Goal: Transaction & Acquisition: Purchase product/service

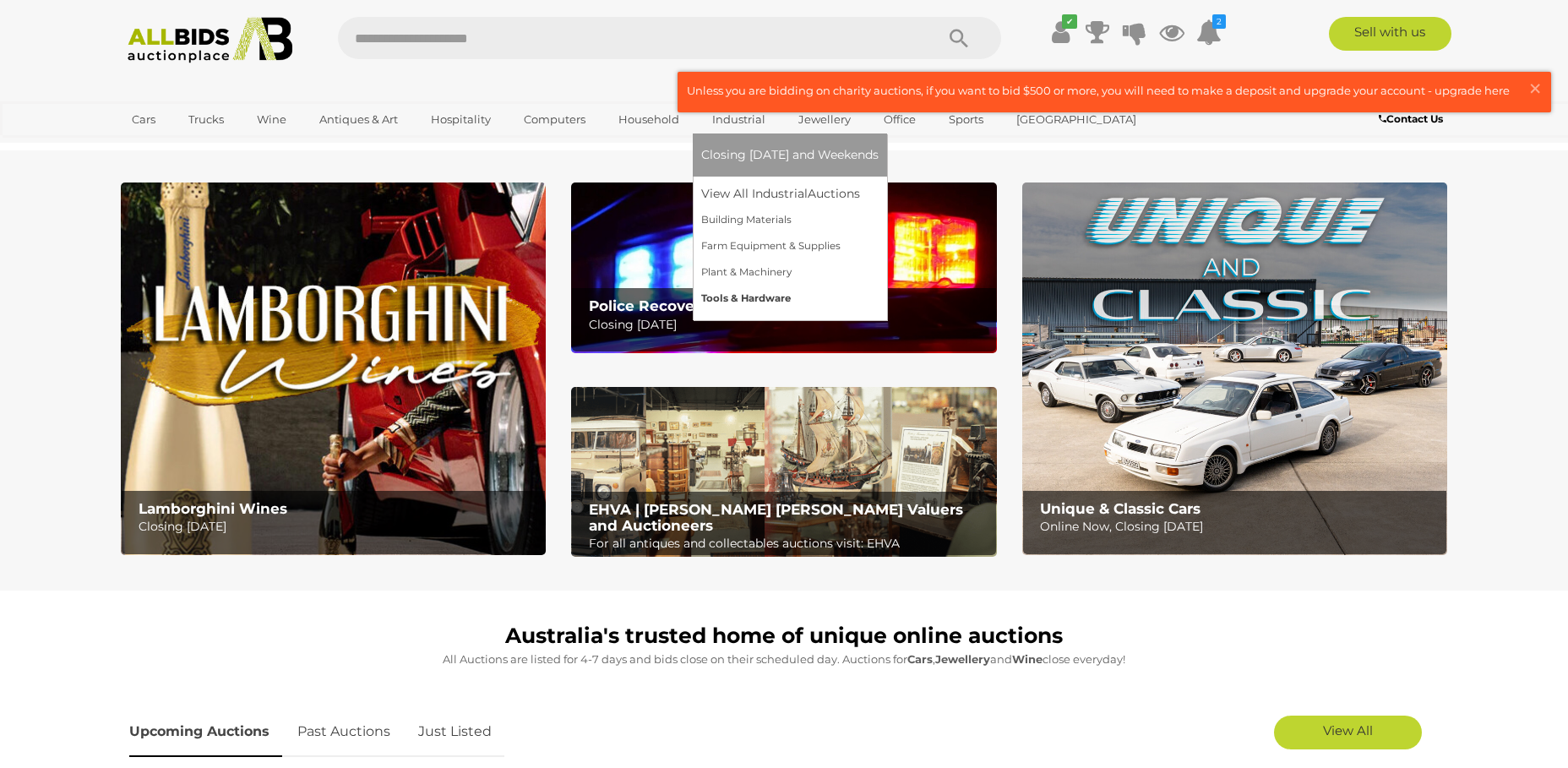
click at [725, 300] on link "Tools & Hardware" at bounding box center [790, 298] width 177 height 26
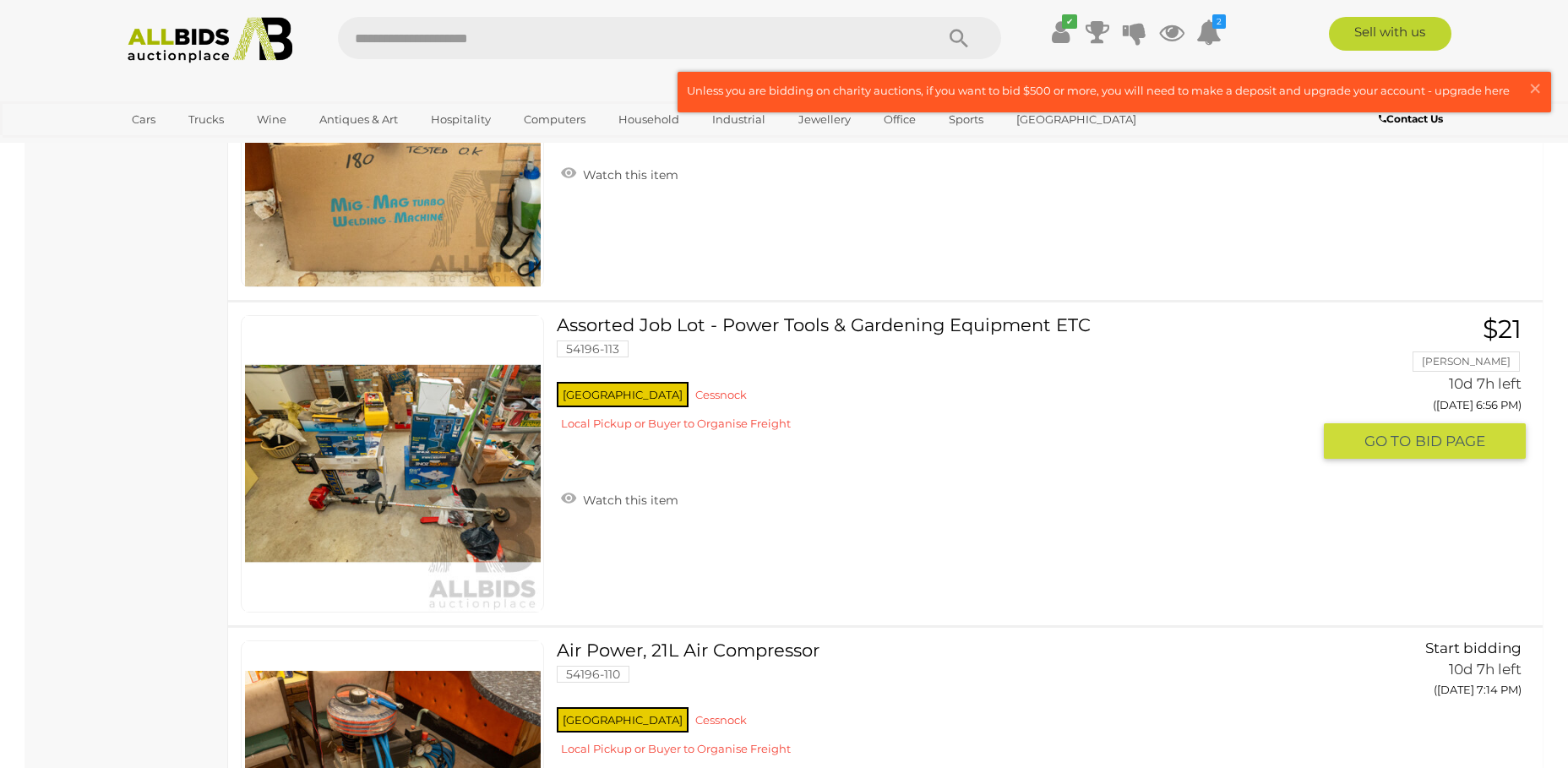
scroll to position [5658, 0]
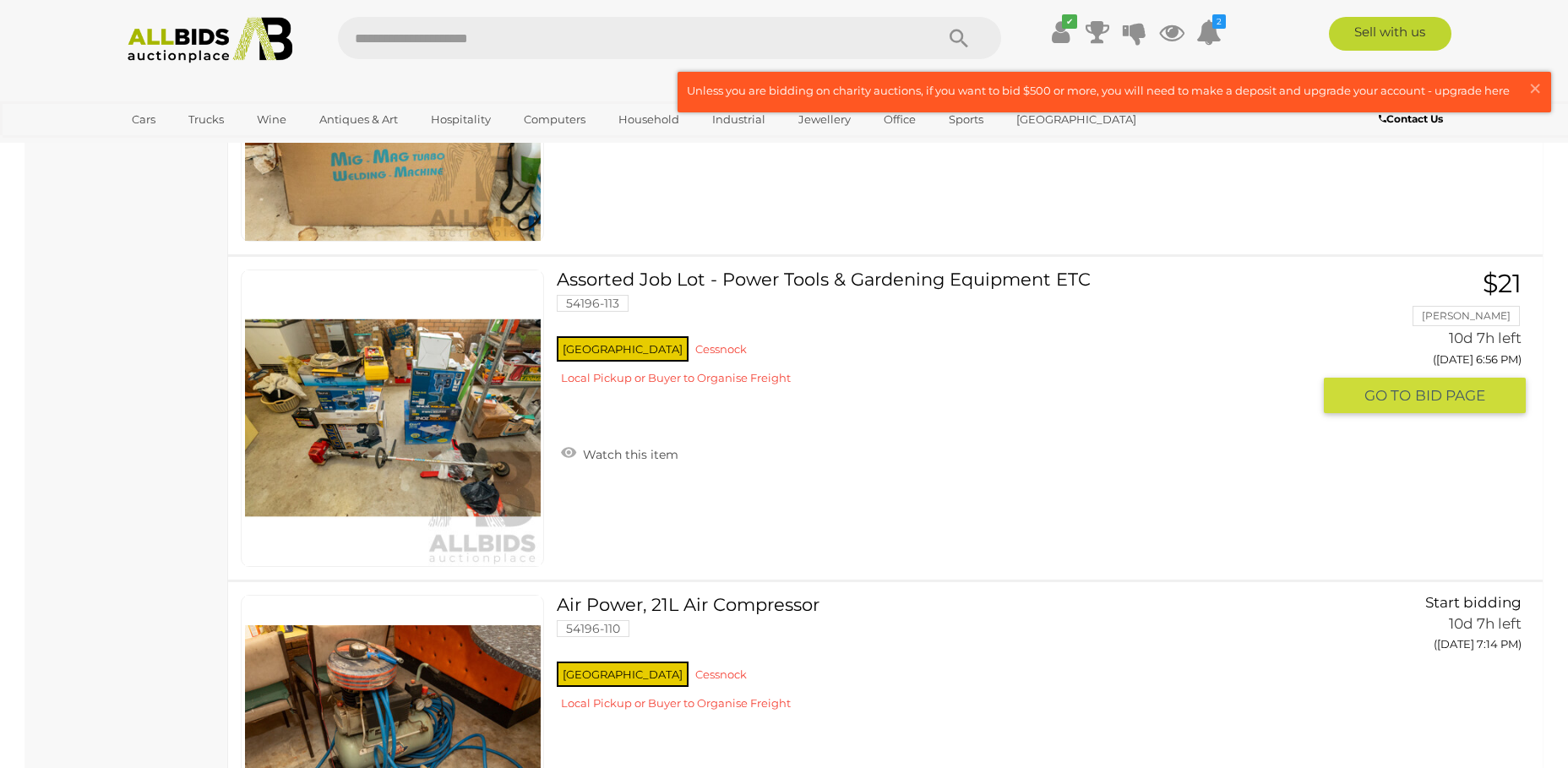
click at [475, 403] on link at bounding box center [392, 418] width 304 height 297
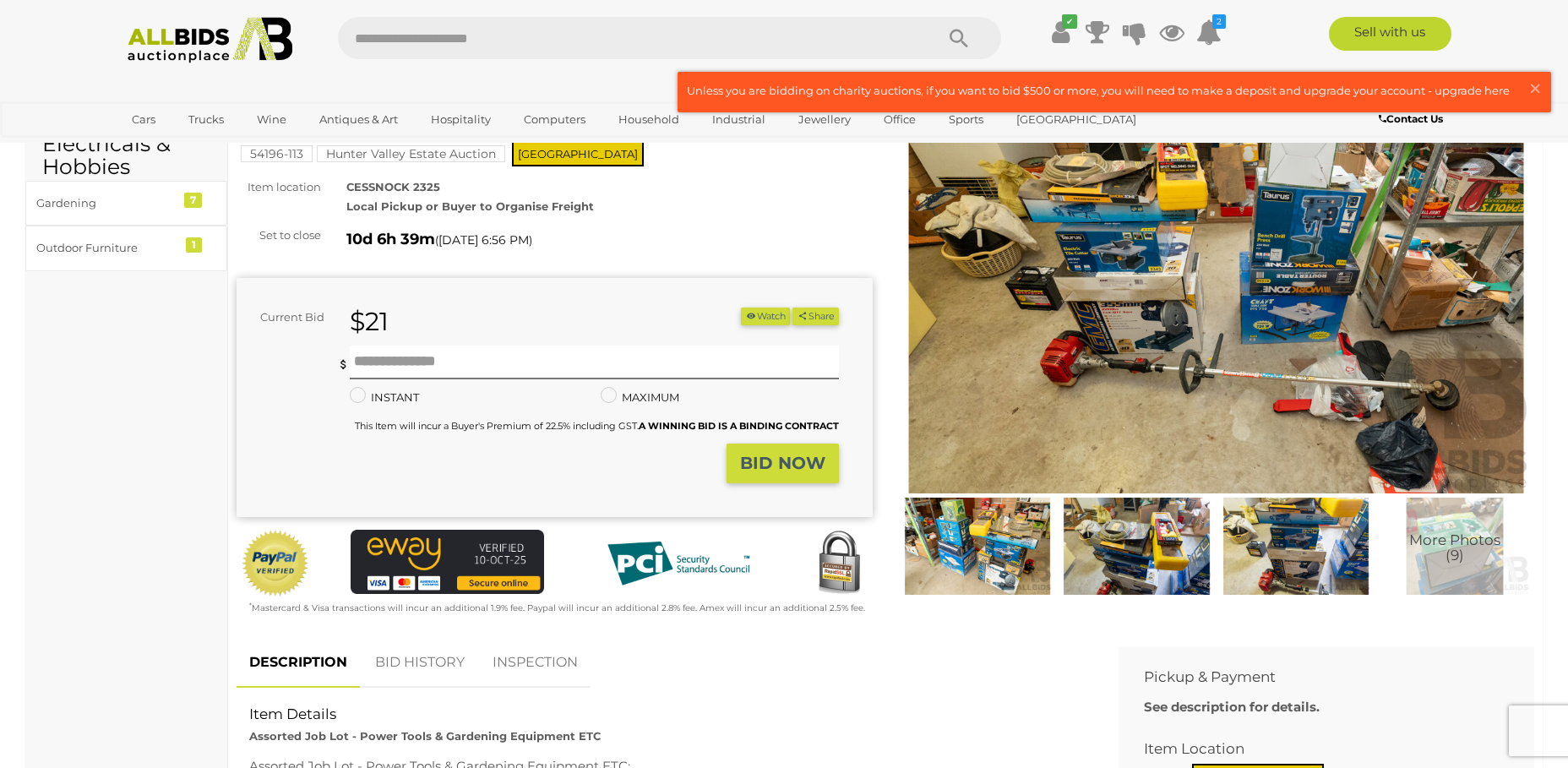
scroll to position [169, 0]
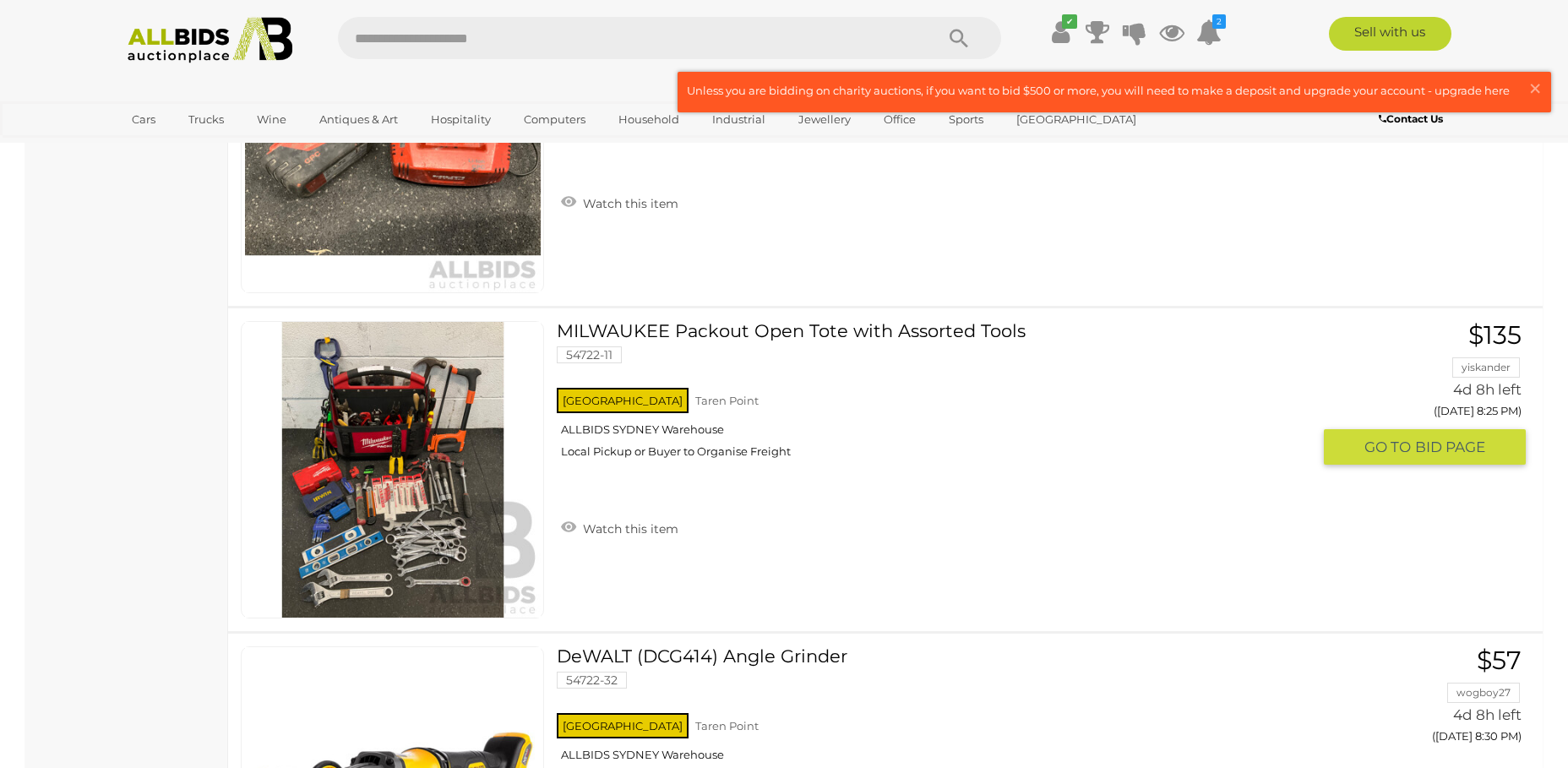
scroll to position [4221, 0]
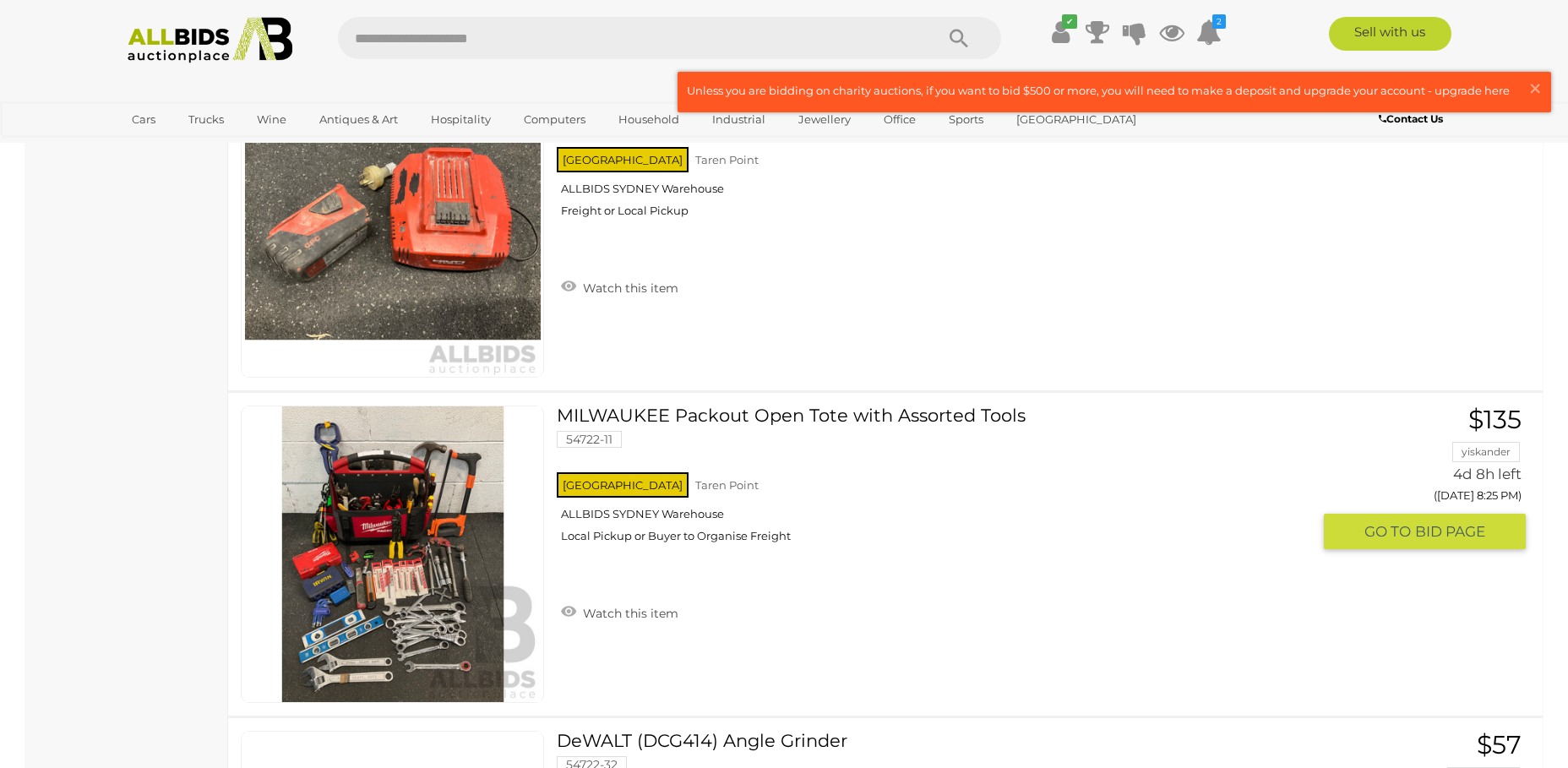
click at [724, 421] on link "MILWAUKEE Packout Open Tote with Assorted Tools 54722-11 NSW Taren Point" at bounding box center [940, 481] width 741 height 150
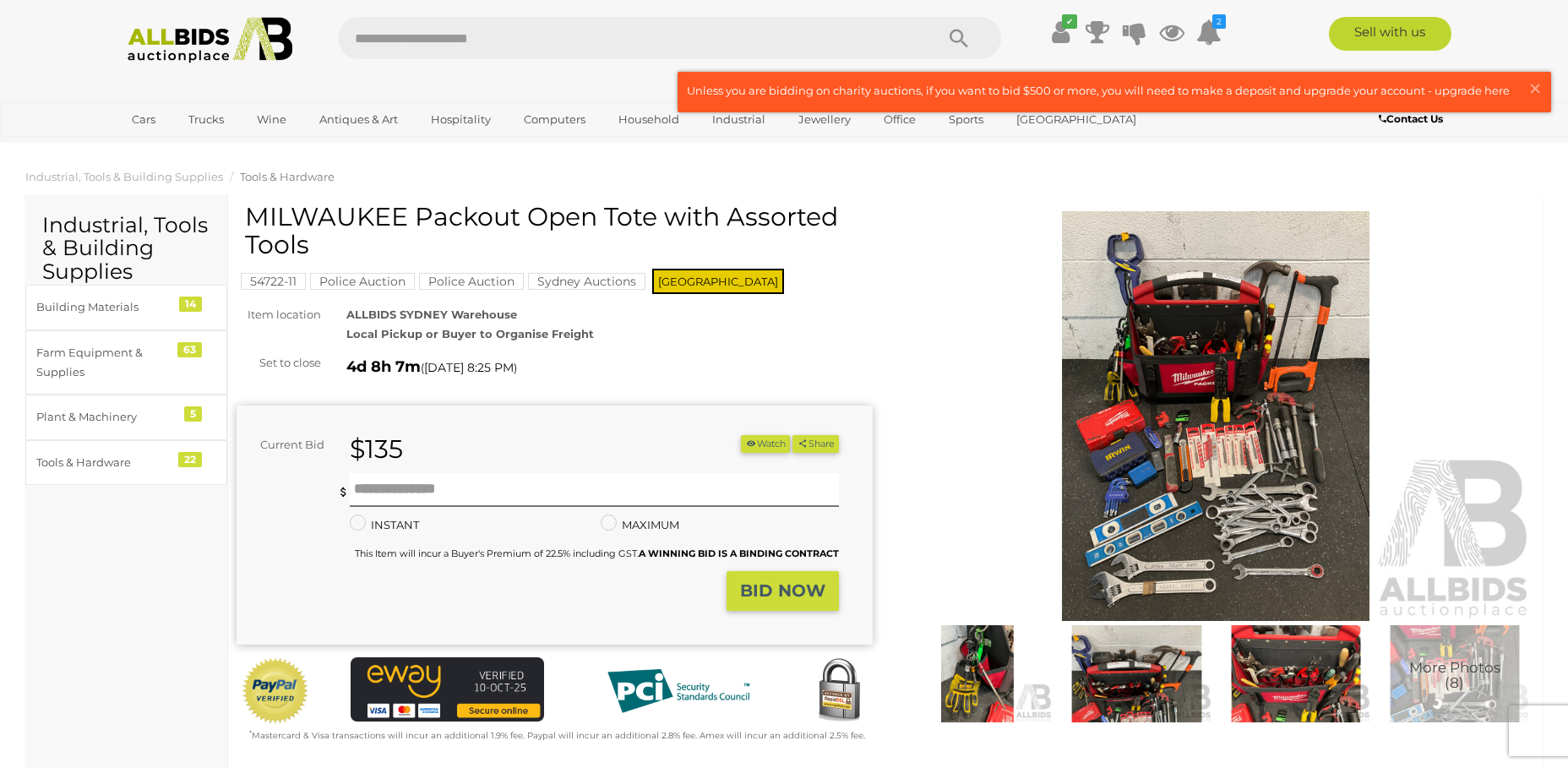
click at [1213, 500] on img at bounding box center [1216, 416] width 636 height 410
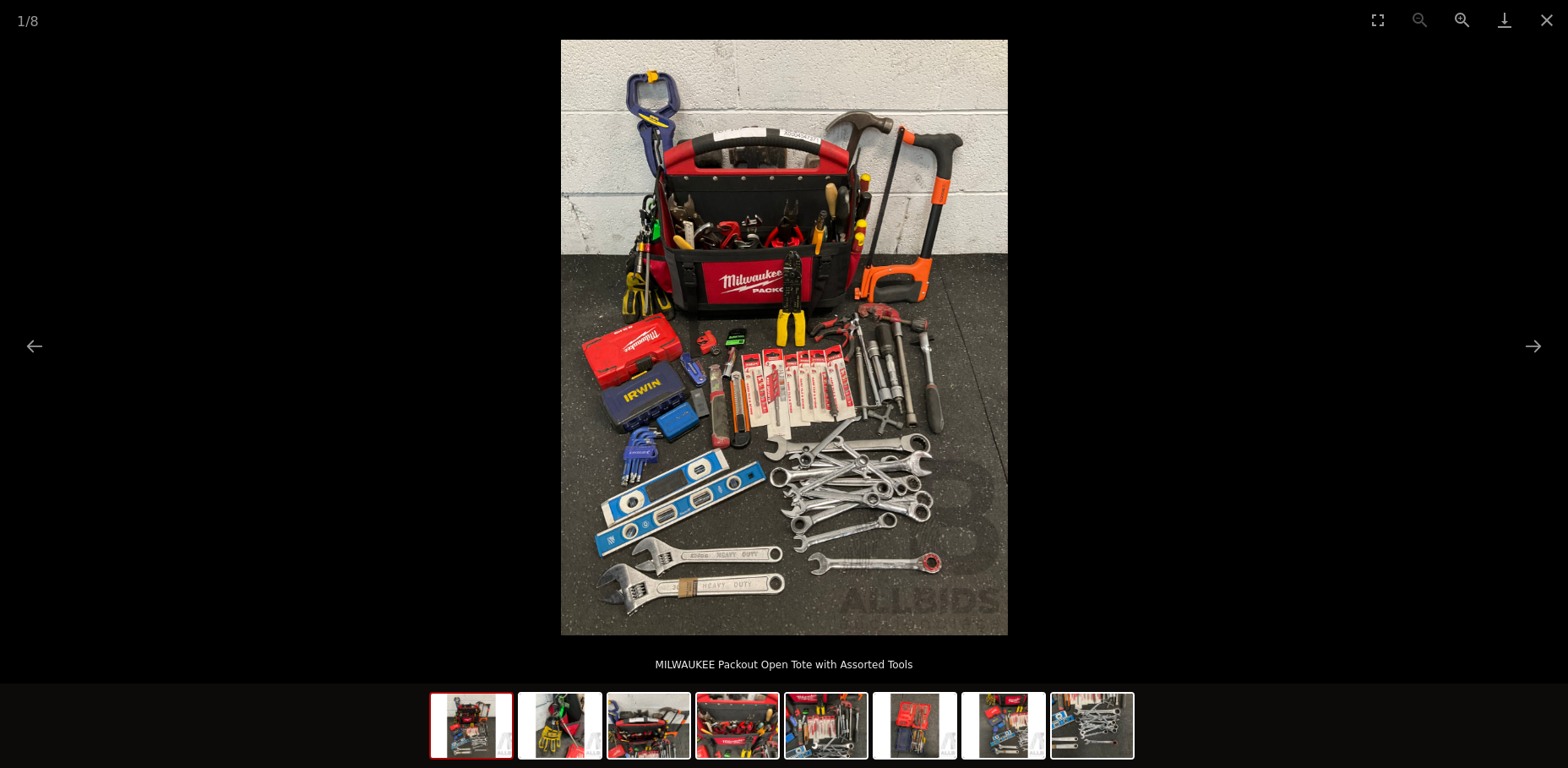
click at [817, 478] on img at bounding box center [784, 337] width 447 height 595
click at [1531, 343] on button "Next slide" at bounding box center [1534, 346] width 36 height 33
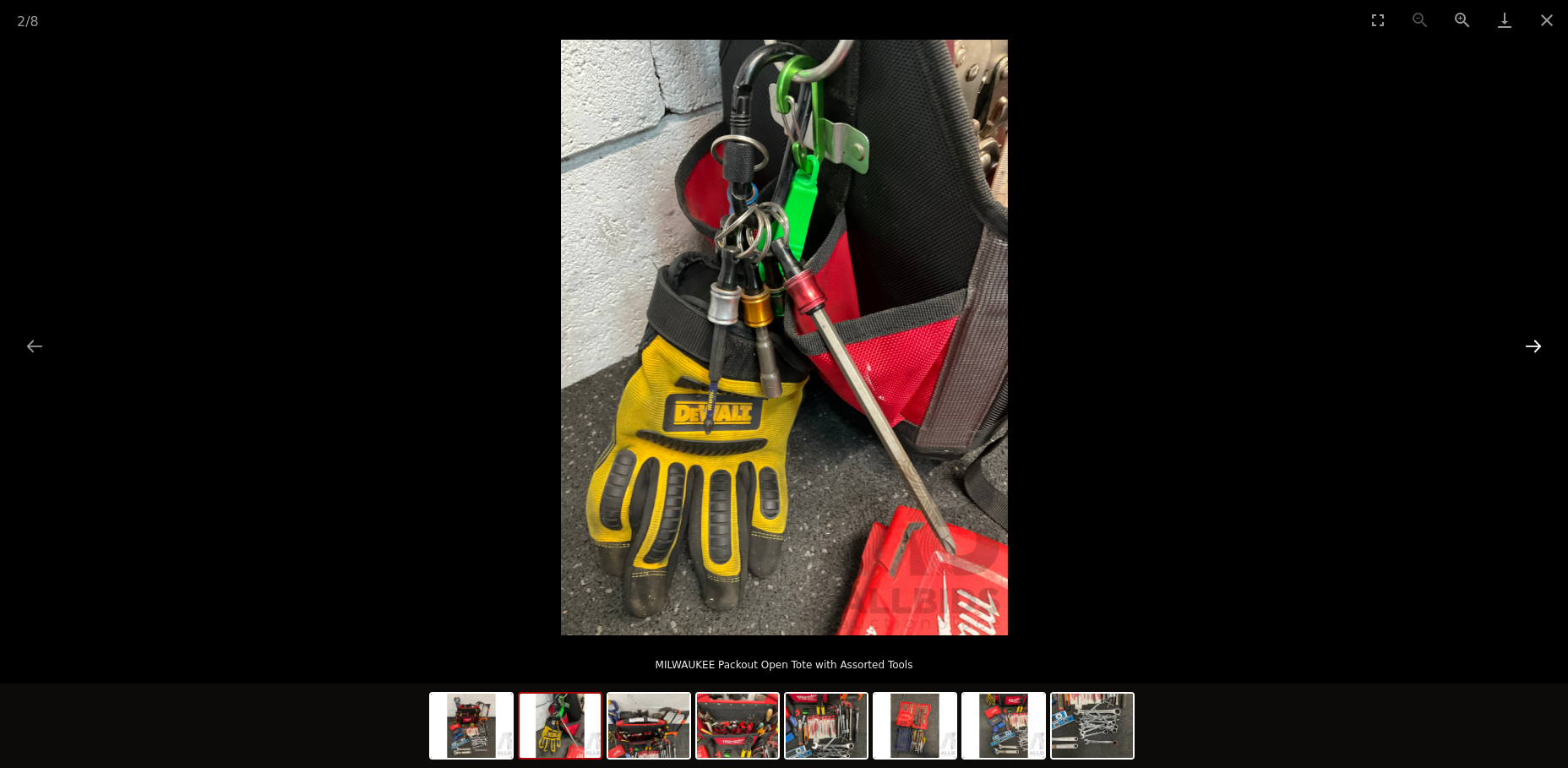
click at [1531, 343] on button "Next slide" at bounding box center [1534, 346] width 36 height 33
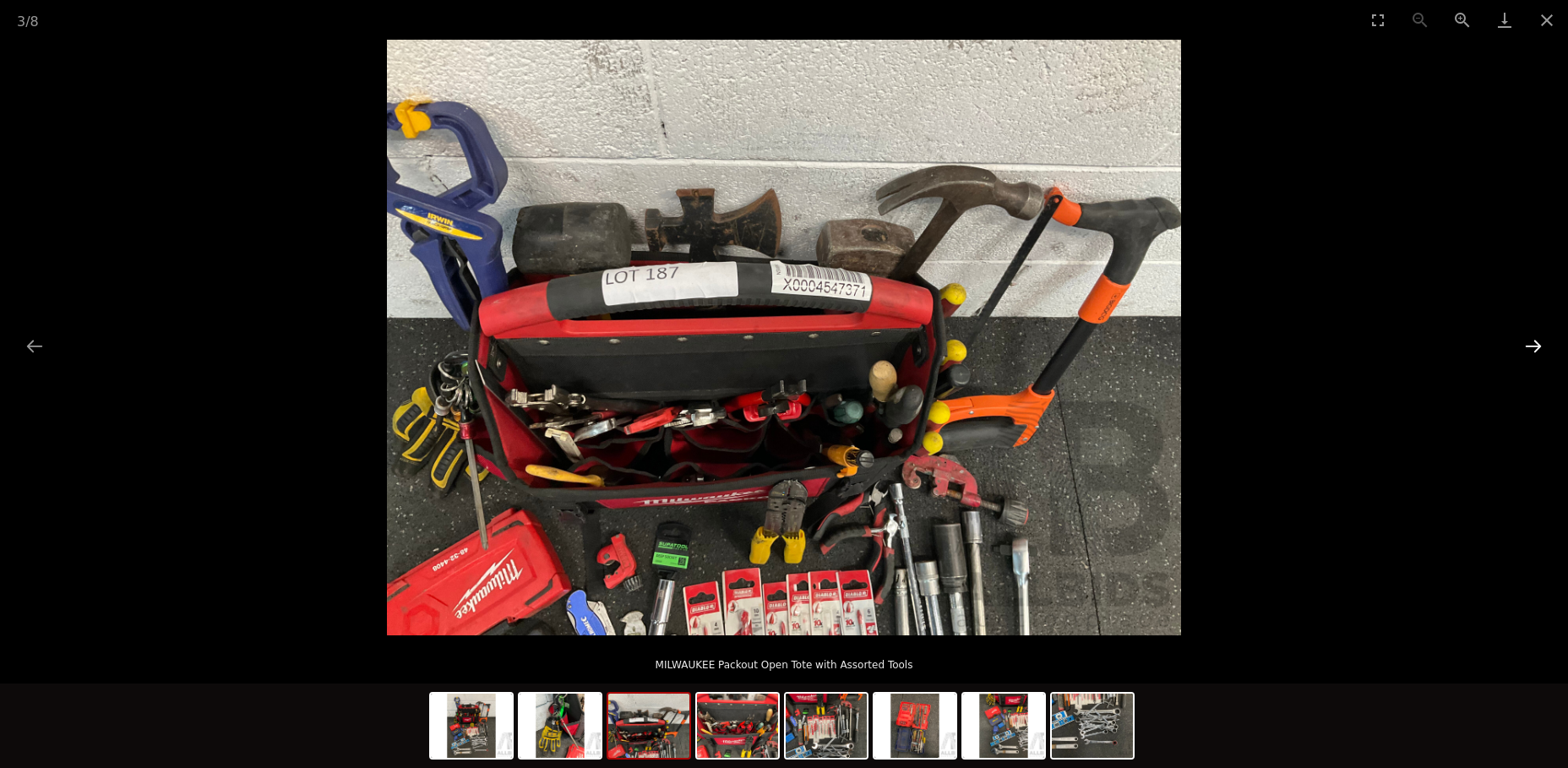
click at [1530, 343] on button "Next slide" at bounding box center [1534, 346] width 36 height 33
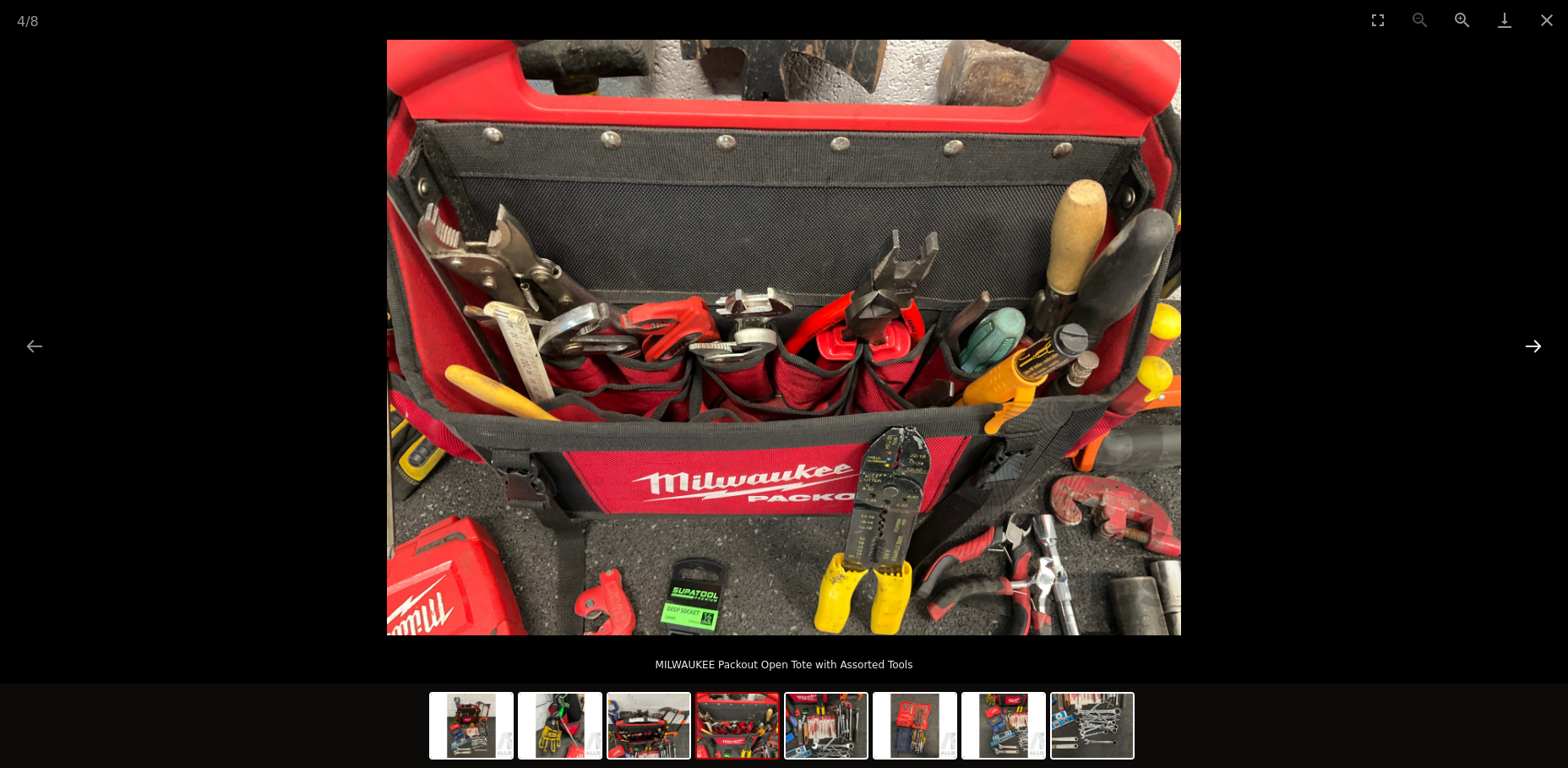
click at [1530, 343] on button "Next slide" at bounding box center [1534, 346] width 36 height 33
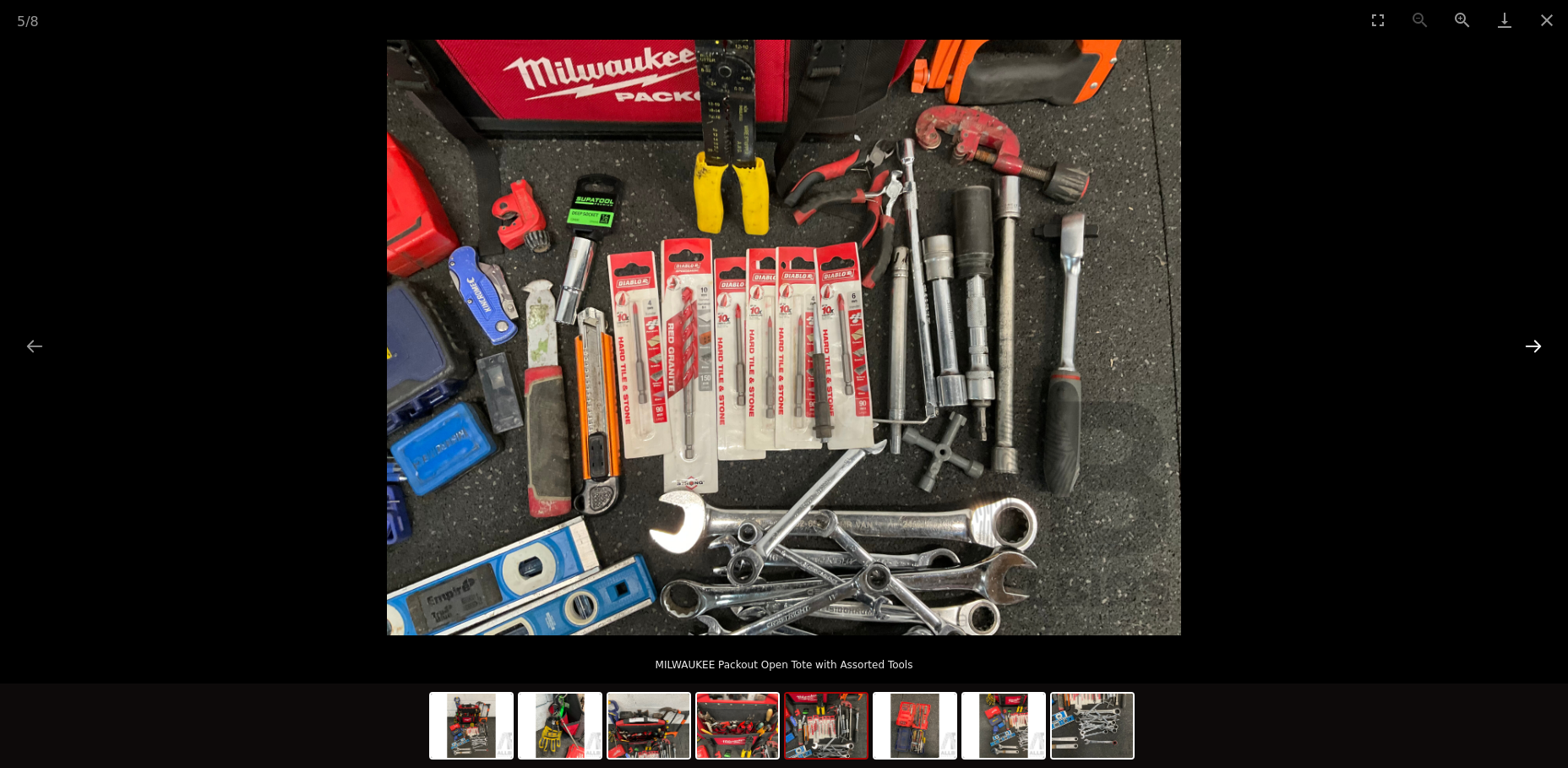
click at [1530, 343] on button "Next slide" at bounding box center [1534, 346] width 36 height 33
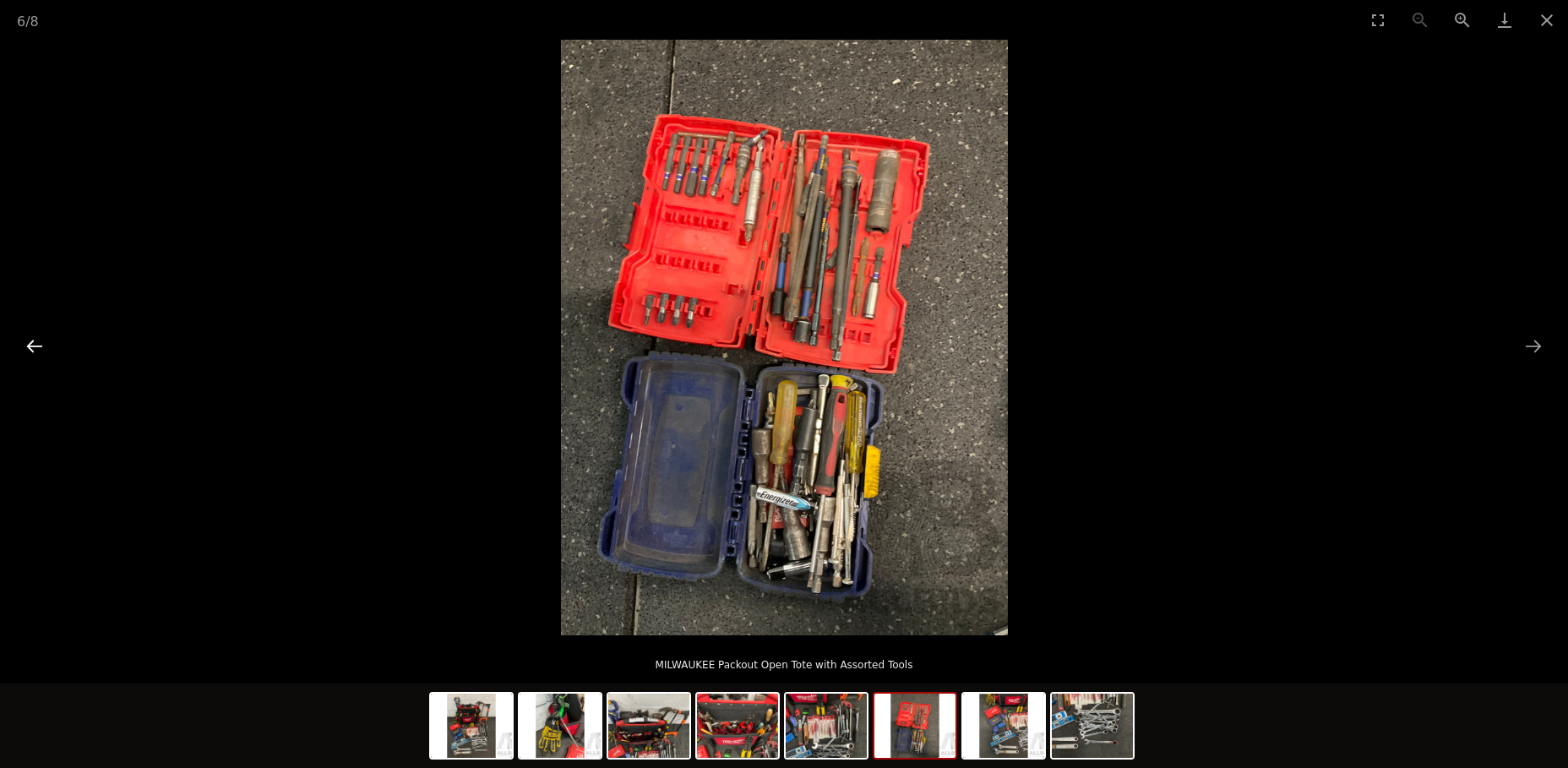
click at [26, 340] on button "Previous slide" at bounding box center [35, 346] width 36 height 33
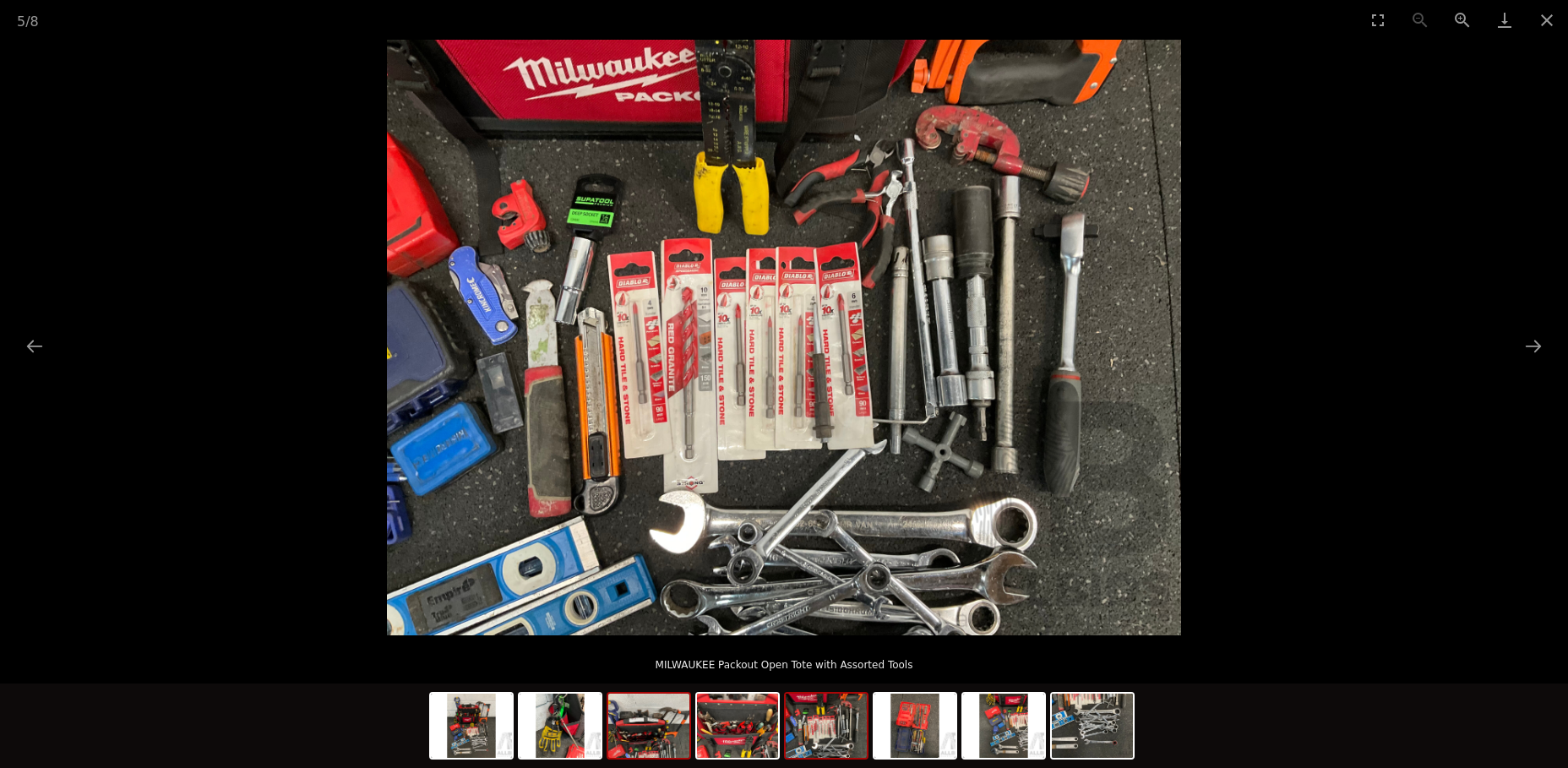
click at [652, 735] on img at bounding box center [648, 726] width 81 height 64
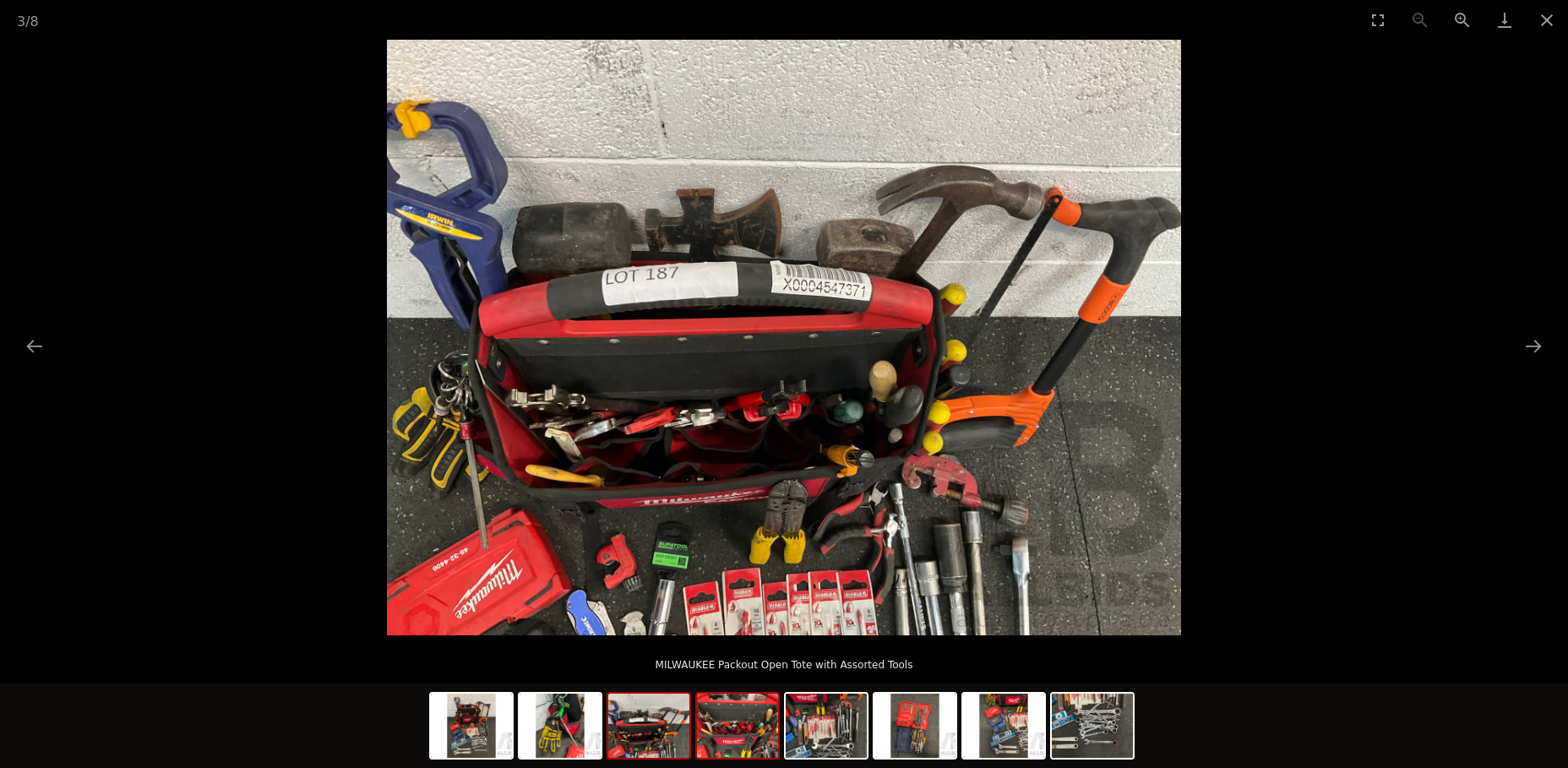
click at [750, 712] on img at bounding box center [737, 726] width 81 height 64
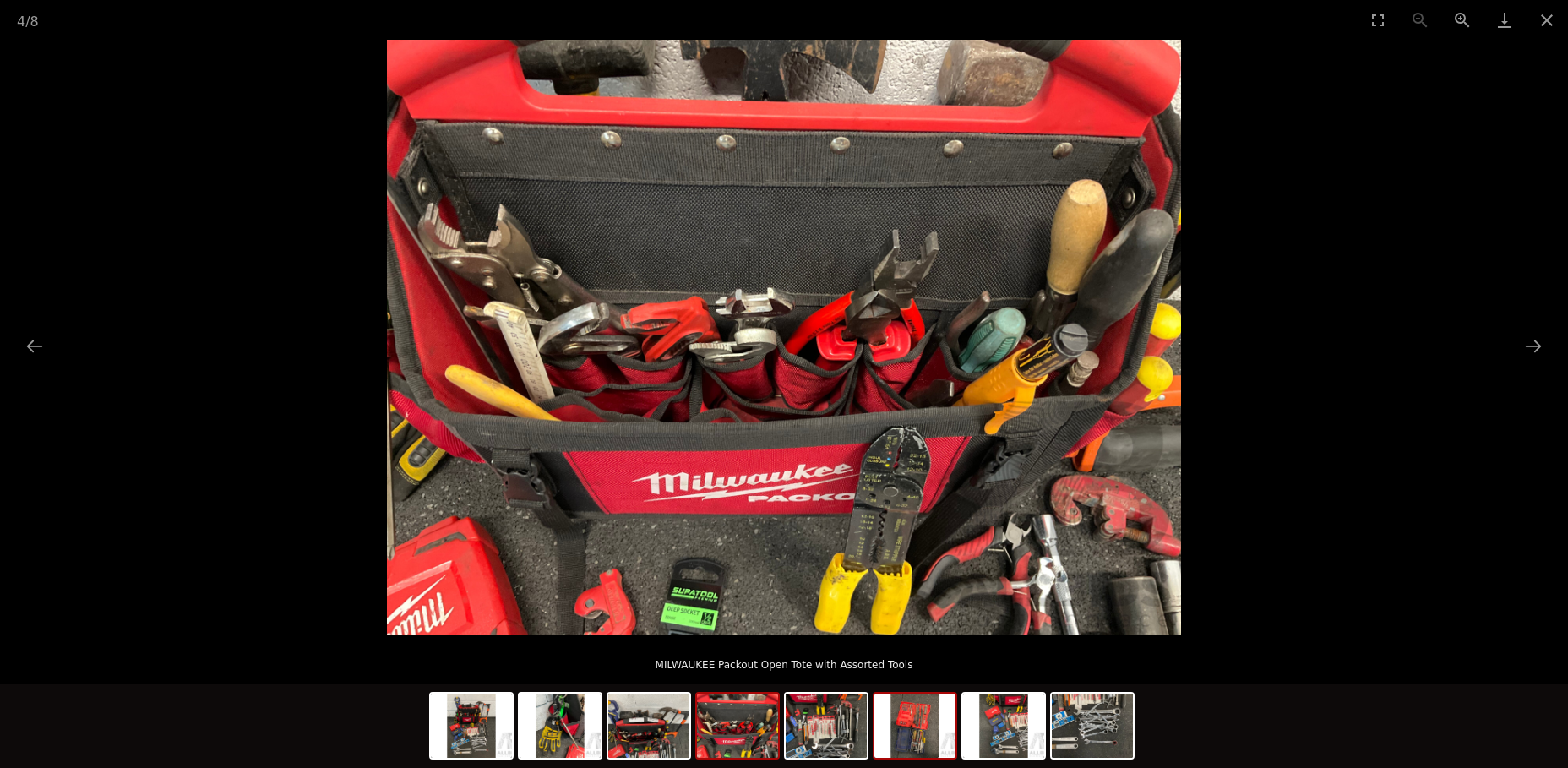
click at [927, 730] on img at bounding box center [914, 726] width 81 height 64
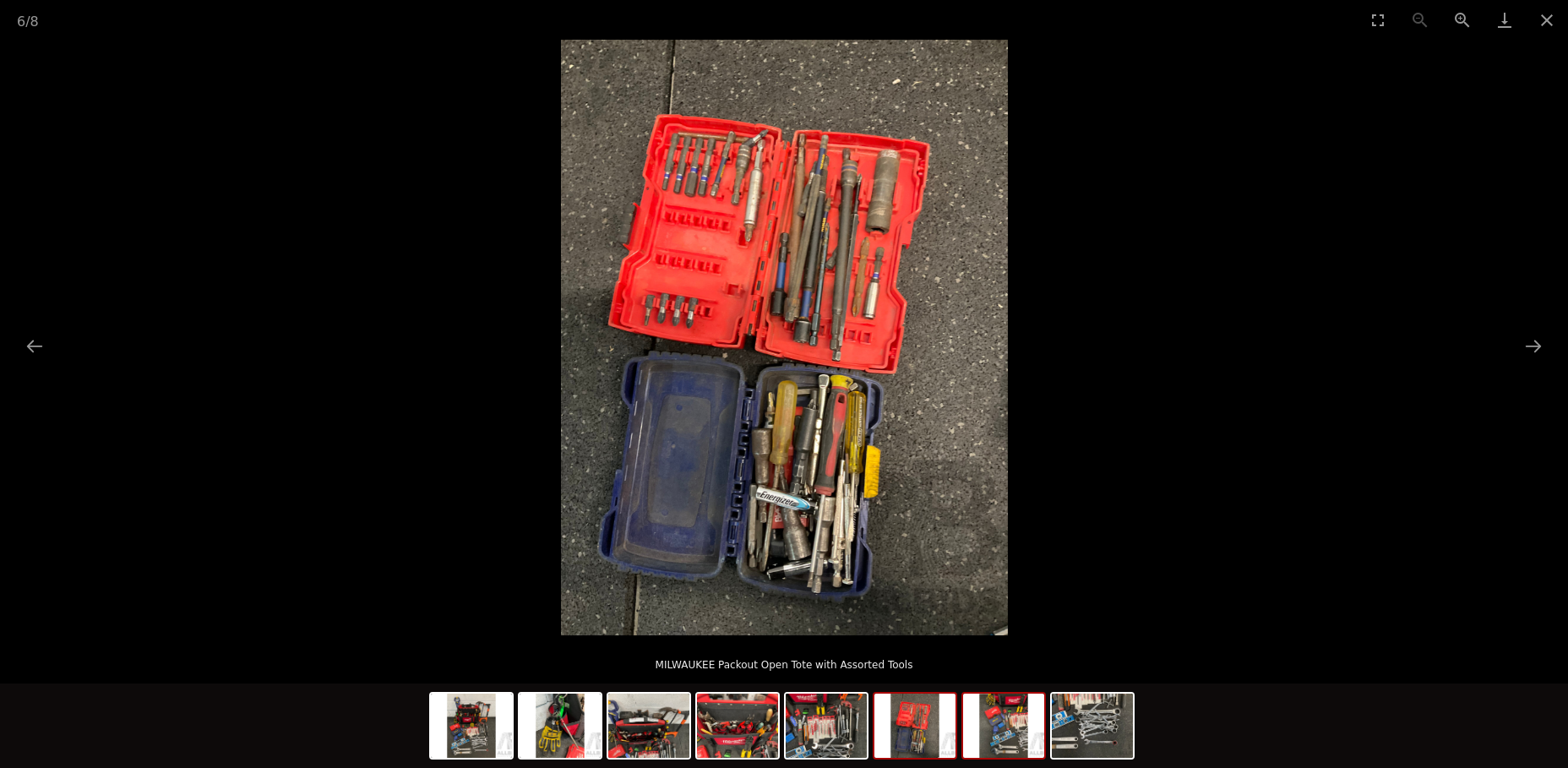
click at [1008, 736] on img at bounding box center [1004, 726] width 81 height 64
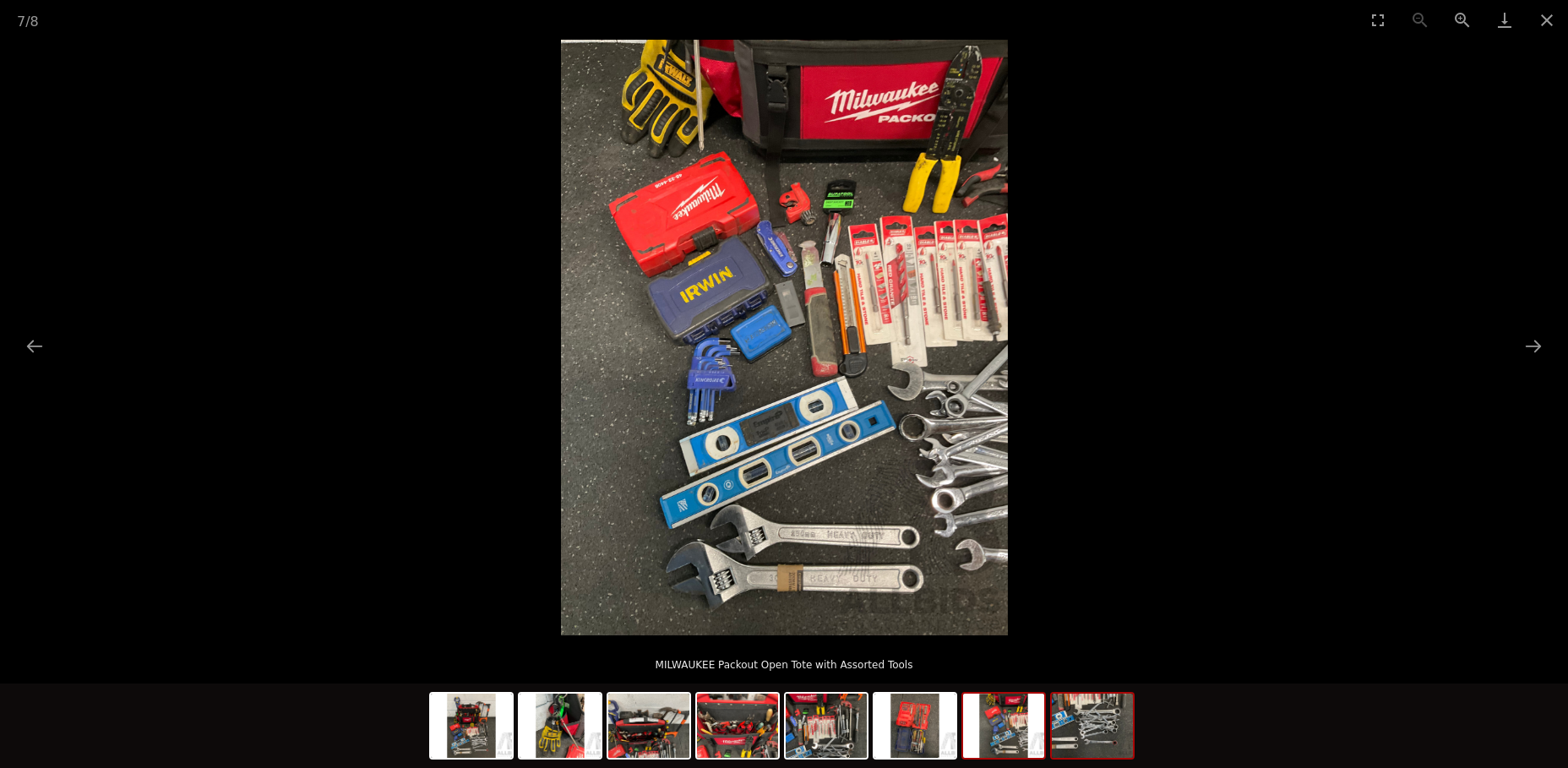
click at [1088, 732] on img at bounding box center [1092, 726] width 81 height 64
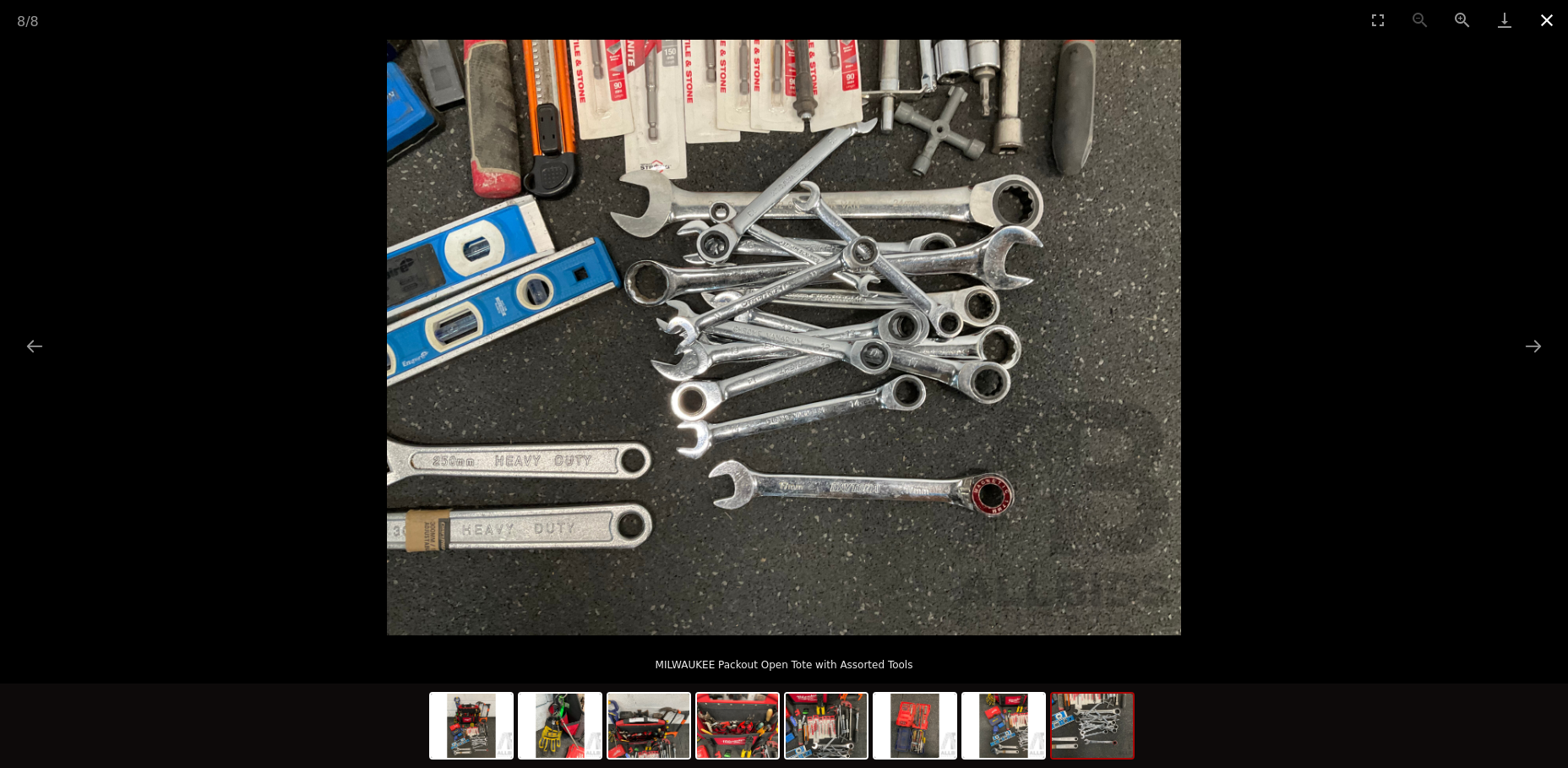
click at [1542, 18] on button "Close gallery" at bounding box center [1547, 20] width 42 height 39
